Goal: Information Seeking & Learning: Learn about a topic

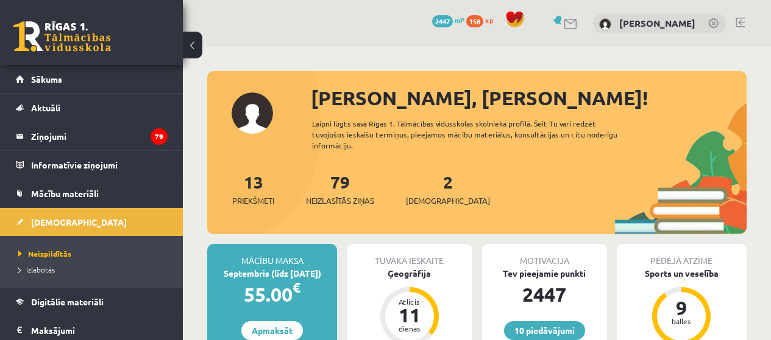
scroll to position [914, 0]
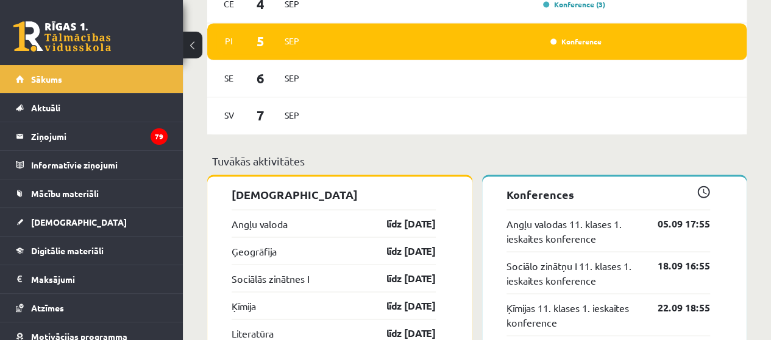
scroll to position [975, 0]
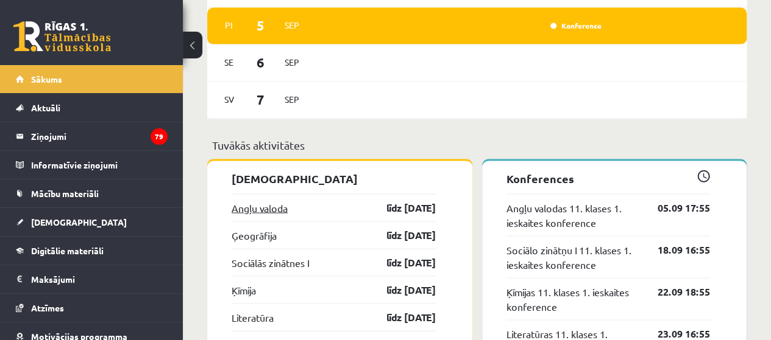
click at [270, 213] on link "Angļu valoda" at bounding box center [259, 207] width 56 height 15
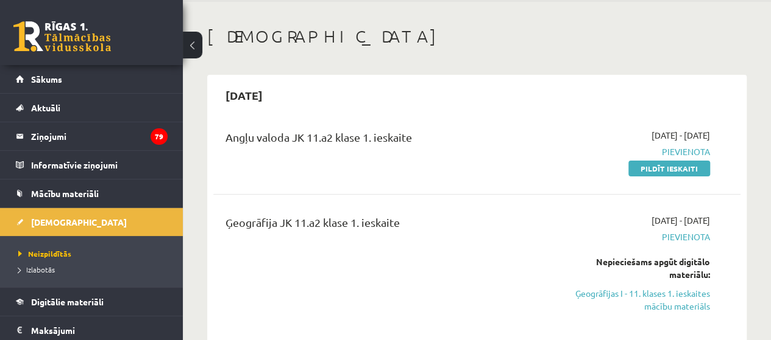
scroll to position [61, 0]
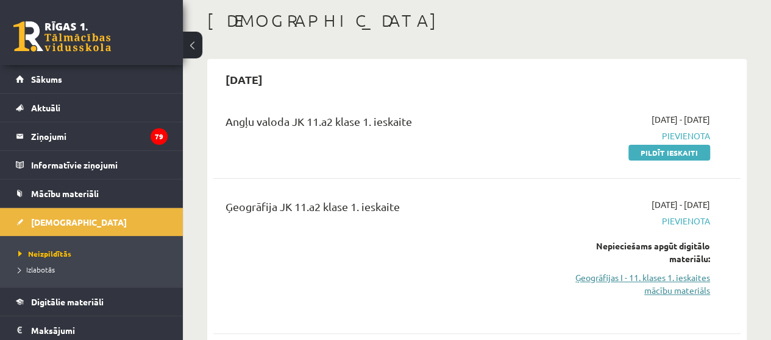
click at [658, 280] on link "Ģeogrāfijas I - 11. klases 1. ieskaites mācību materiāls" at bounding box center [634, 285] width 149 height 26
drag, startPoint x: 474, startPoint y: 7, endPoint x: 485, endPoint y: 51, distance: 45.4
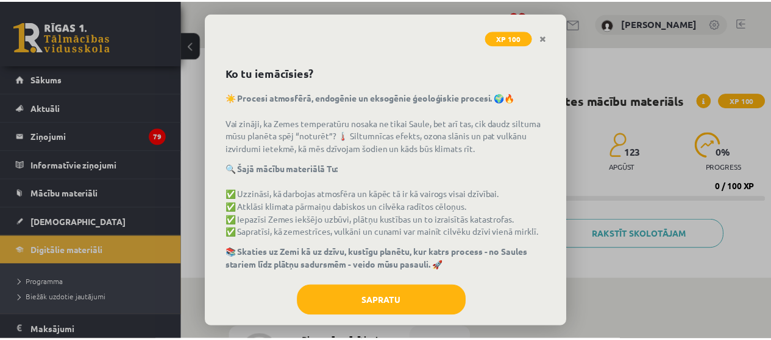
scroll to position [65, 0]
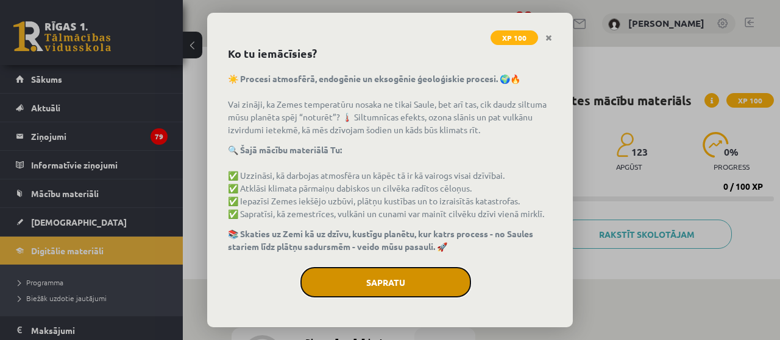
click at [417, 269] on button "Sapratu" at bounding box center [385, 282] width 171 height 30
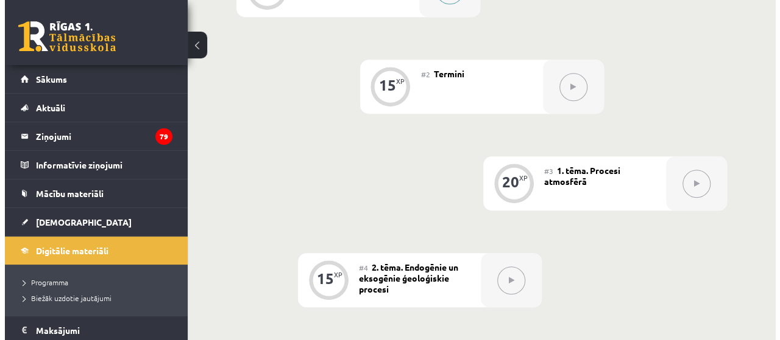
scroll to position [305, 0]
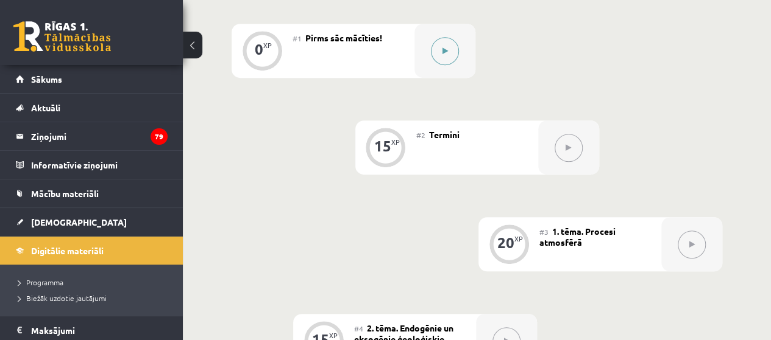
click at [445, 52] on icon at bounding box center [444, 51] width 5 height 7
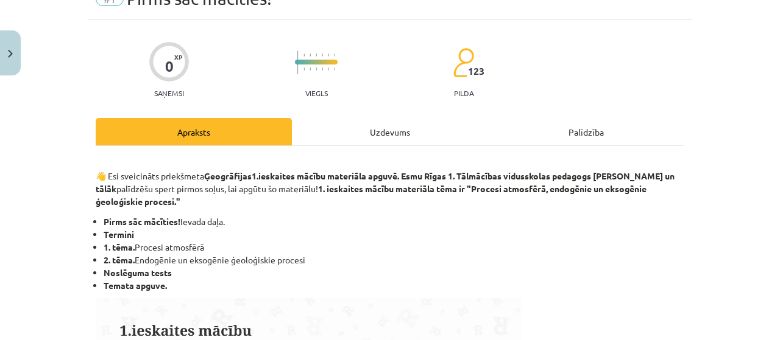
click at [373, 135] on div "Uzdevums" at bounding box center [390, 131] width 196 height 27
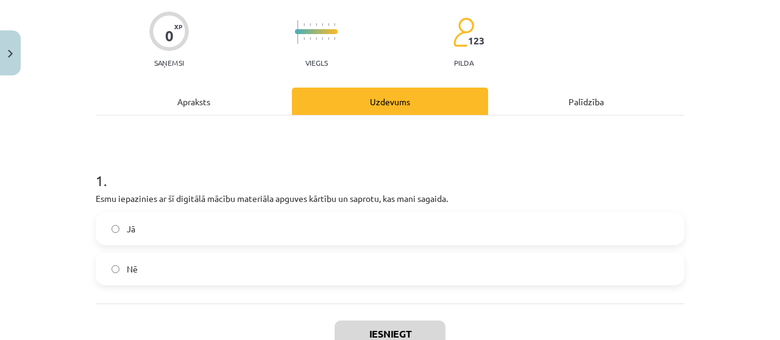
click at [286, 220] on label "Jā" at bounding box center [390, 229] width 586 height 30
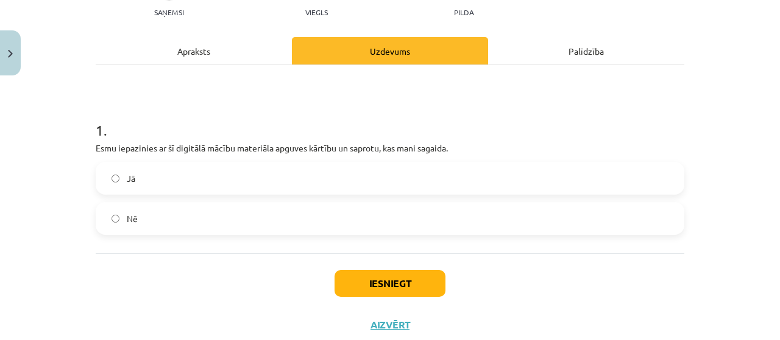
scroll to position [177, 0]
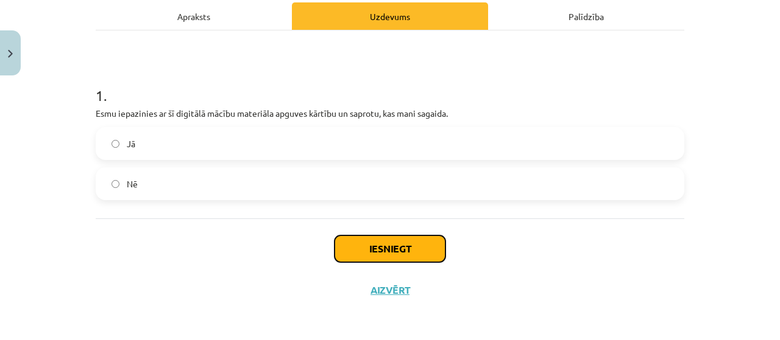
click at [397, 249] on button "Iesniegt" at bounding box center [389, 249] width 111 height 27
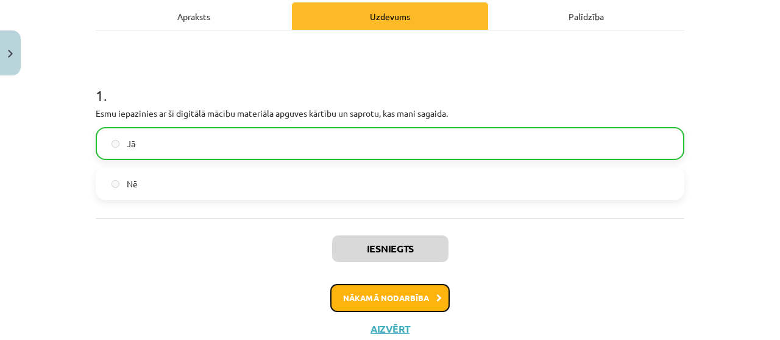
click at [386, 298] on button "Nākamā nodarbība" at bounding box center [389, 298] width 119 height 28
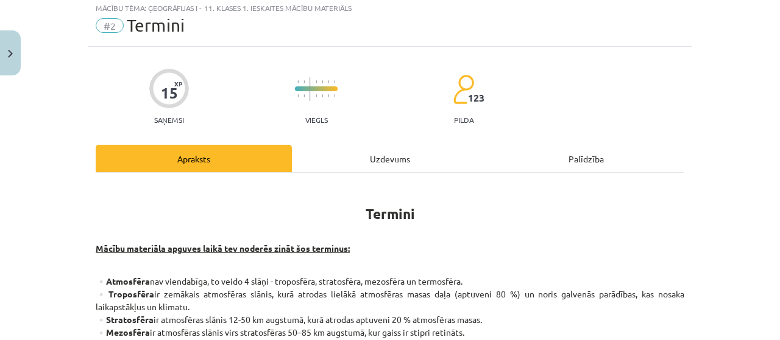
scroll to position [30, 0]
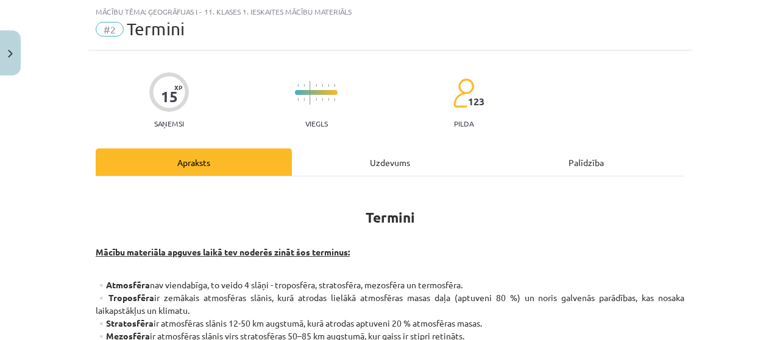
click at [379, 158] on div "Uzdevums" at bounding box center [390, 162] width 196 height 27
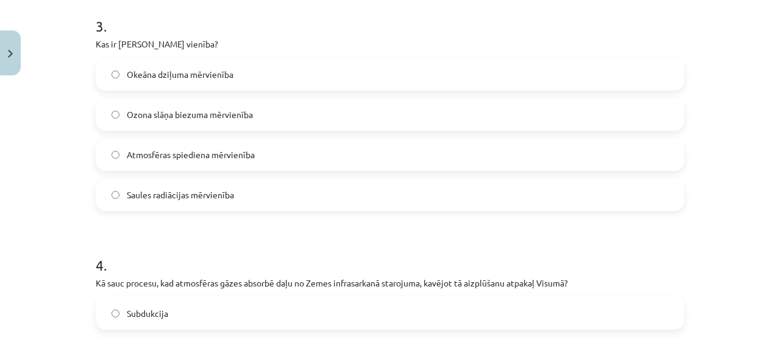
scroll to position [700, 0]
